Goal: Find contact information: Find contact information

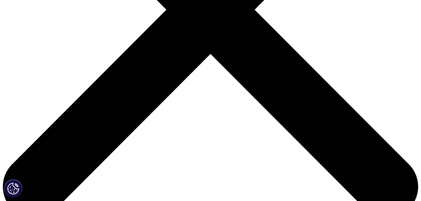
scroll to position [209, 0]
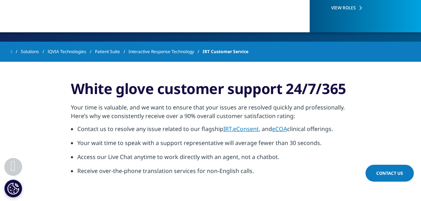
click at [395, 172] on span "Contact Us" at bounding box center [390, 173] width 27 height 6
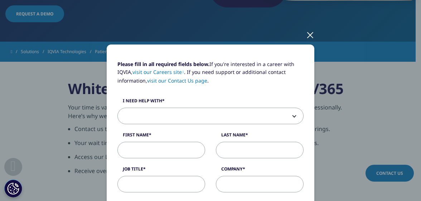
scroll to position [0, 0]
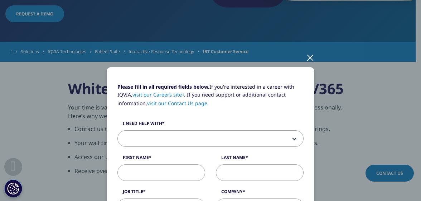
click at [307, 57] on div at bounding box center [310, 57] width 8 height 20
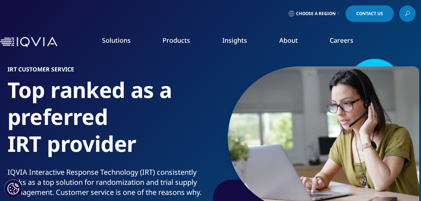
click at [406, 15] on icon at bounding box center [408, 13] width 6 height 9
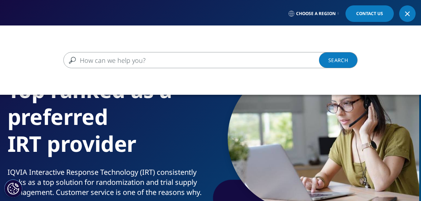
click at [257, 64] on input "Search" at bounding box center [200, 60] width 274 height 16
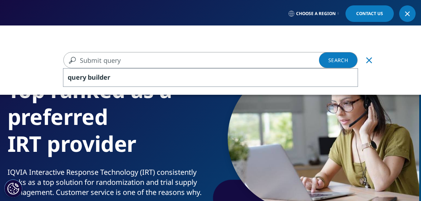
type input "Submit query"
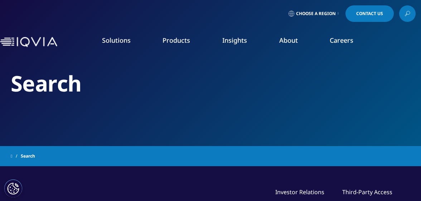
type input "Submit query"
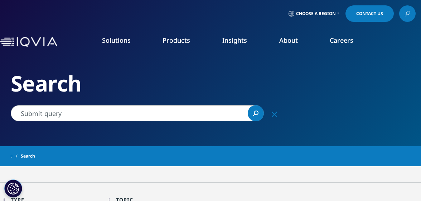
click at [338, 14] on icon at bounding box center [338, 13] width 1 height 3
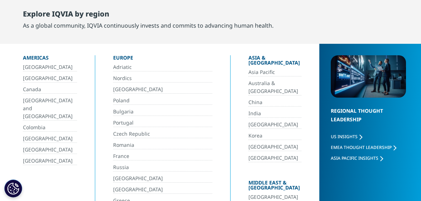
scroll to position [29, 0]
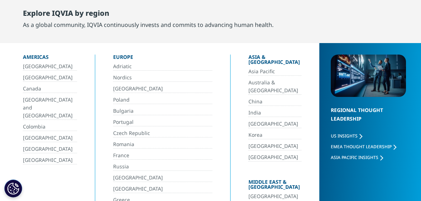
click at [44, 156] on link "[GEOGRAPHIC_DATA]" at bounding box center [50, 160] width 54 height 8
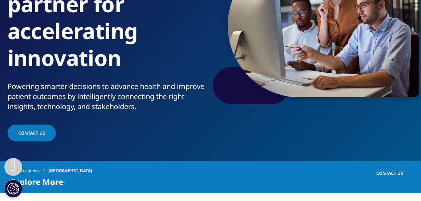
scroll to position [113, 0]
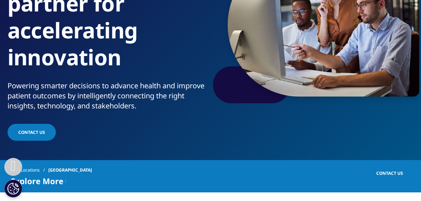
click at [39, 125] on link "Contact Us" at bounding box center [32, 132] width 48 height 17
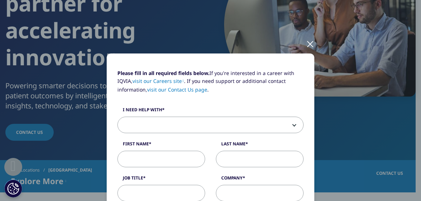
scroll to position [14, 0]
click at [183, 91] on link "visit our Contact Us page" at bounding box center [177, 89] width 60 height 7
